Goal: Information Seeking & Learning: Learn about a topic

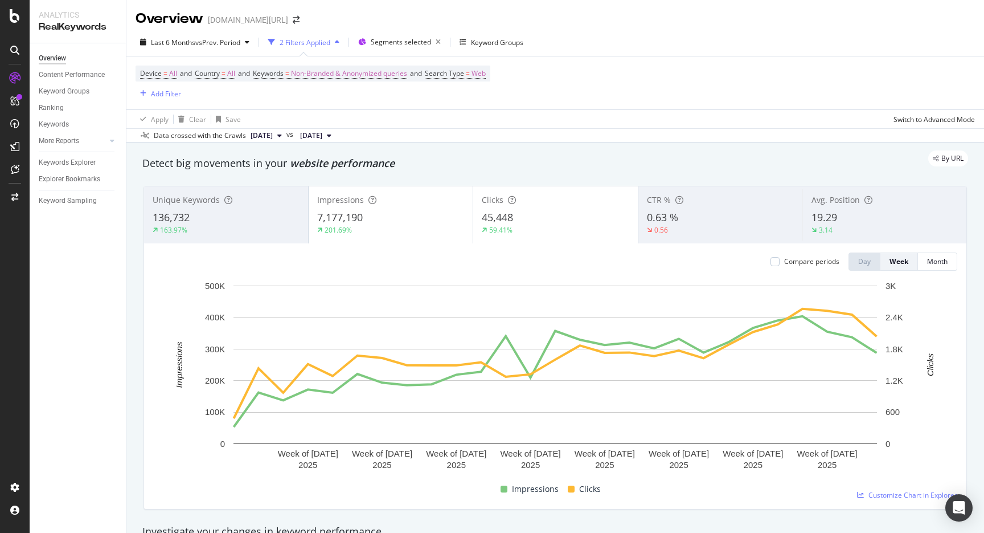
click at [261, 226] on div "163.97%" at bounding box center [226, 230] width 147 height 10
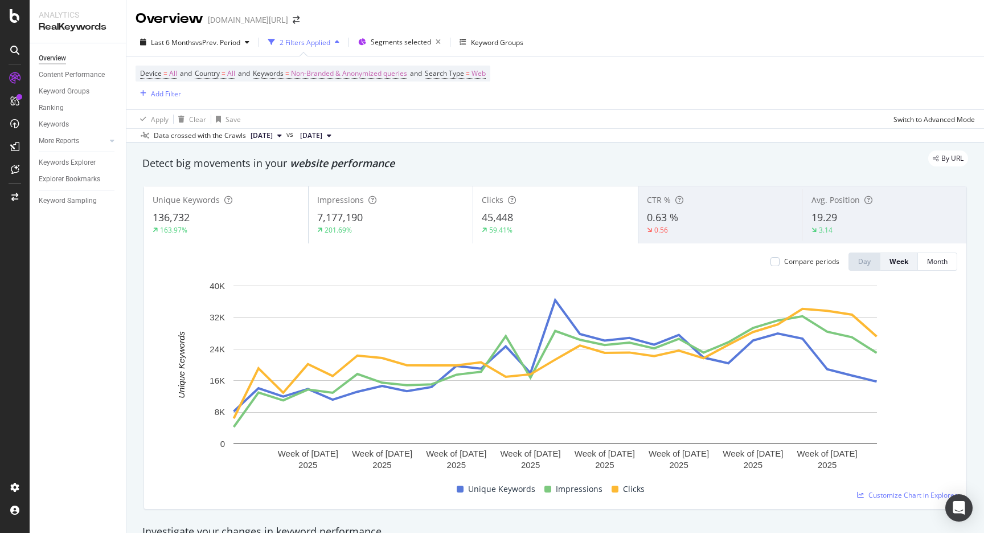
click at [404, 226] on div "201.69%" at bounding box center [390, 230] width 147 height 10
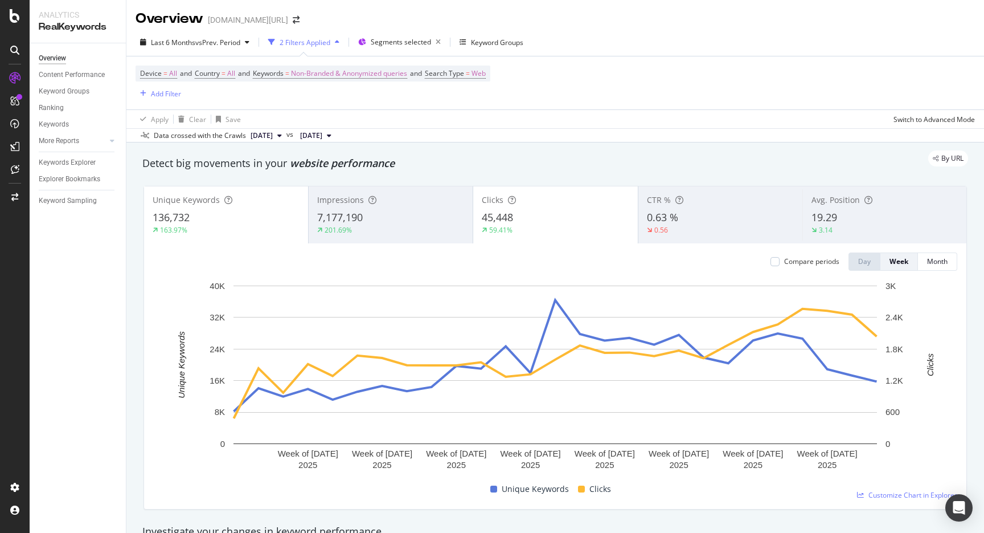
click at [555, 217] on div "45,448" at bounding box center [555, 217] width 147 height 15
